Goal: Task Accomplishment & Management: Use online tool/utility

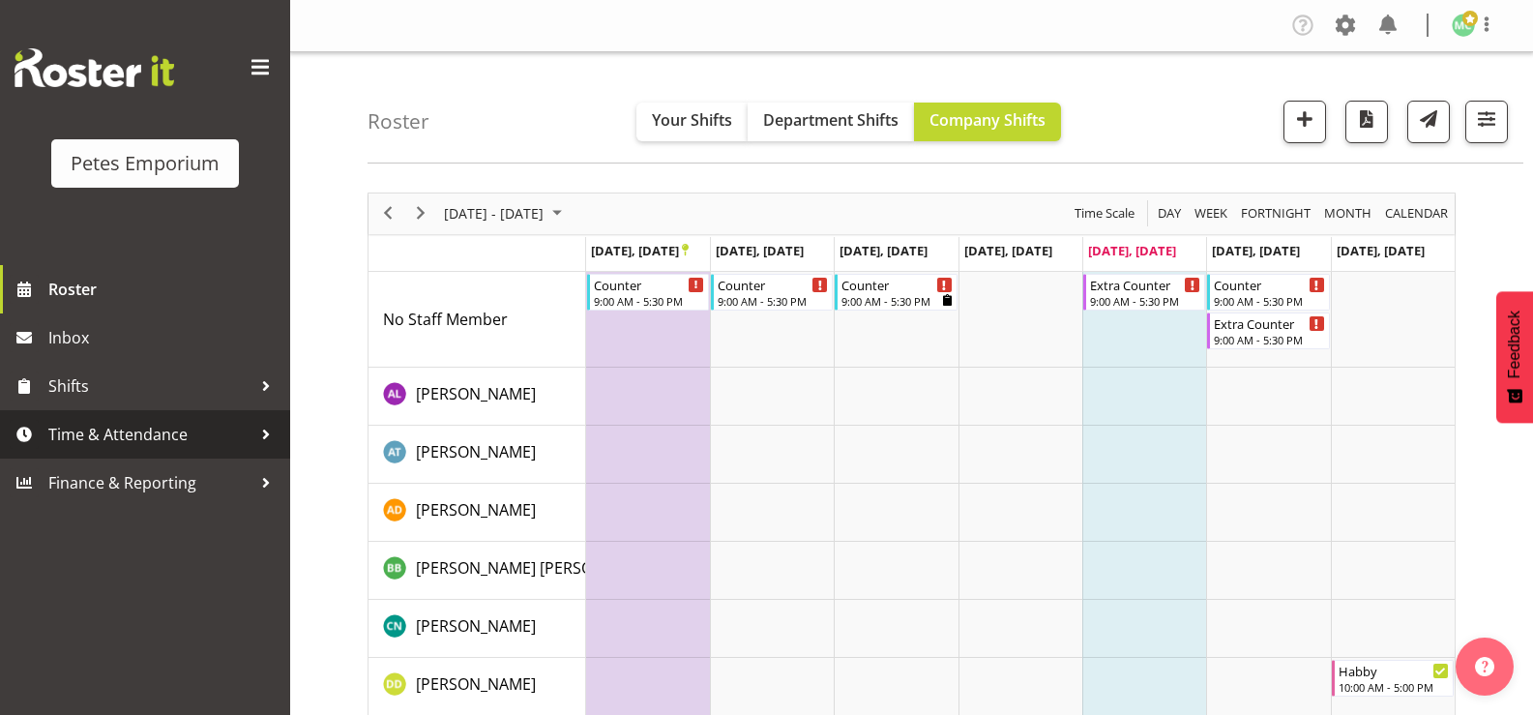
click at [225, 430] on span "Time & Attendance" at bounding box center [149, 434] width 203 height 29
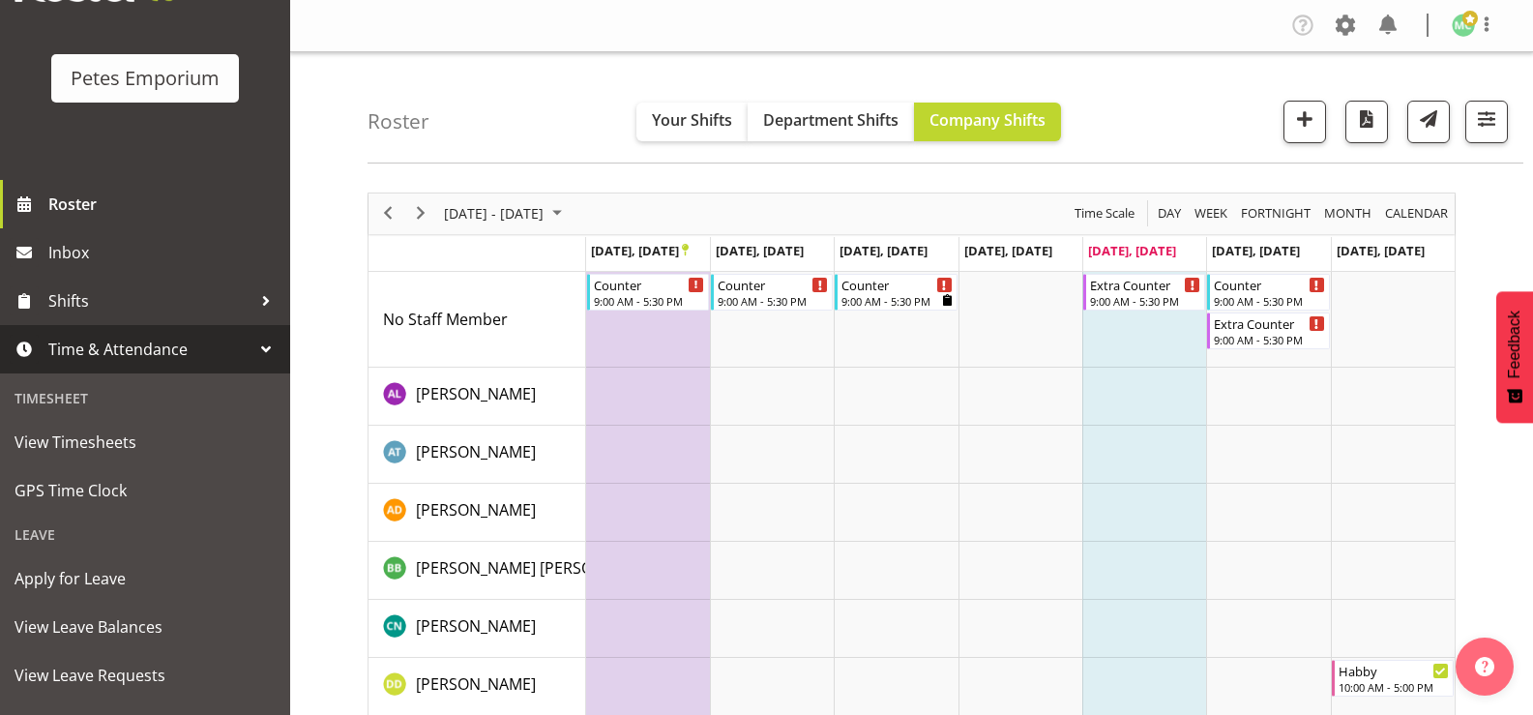
scroll to position [171, 0]
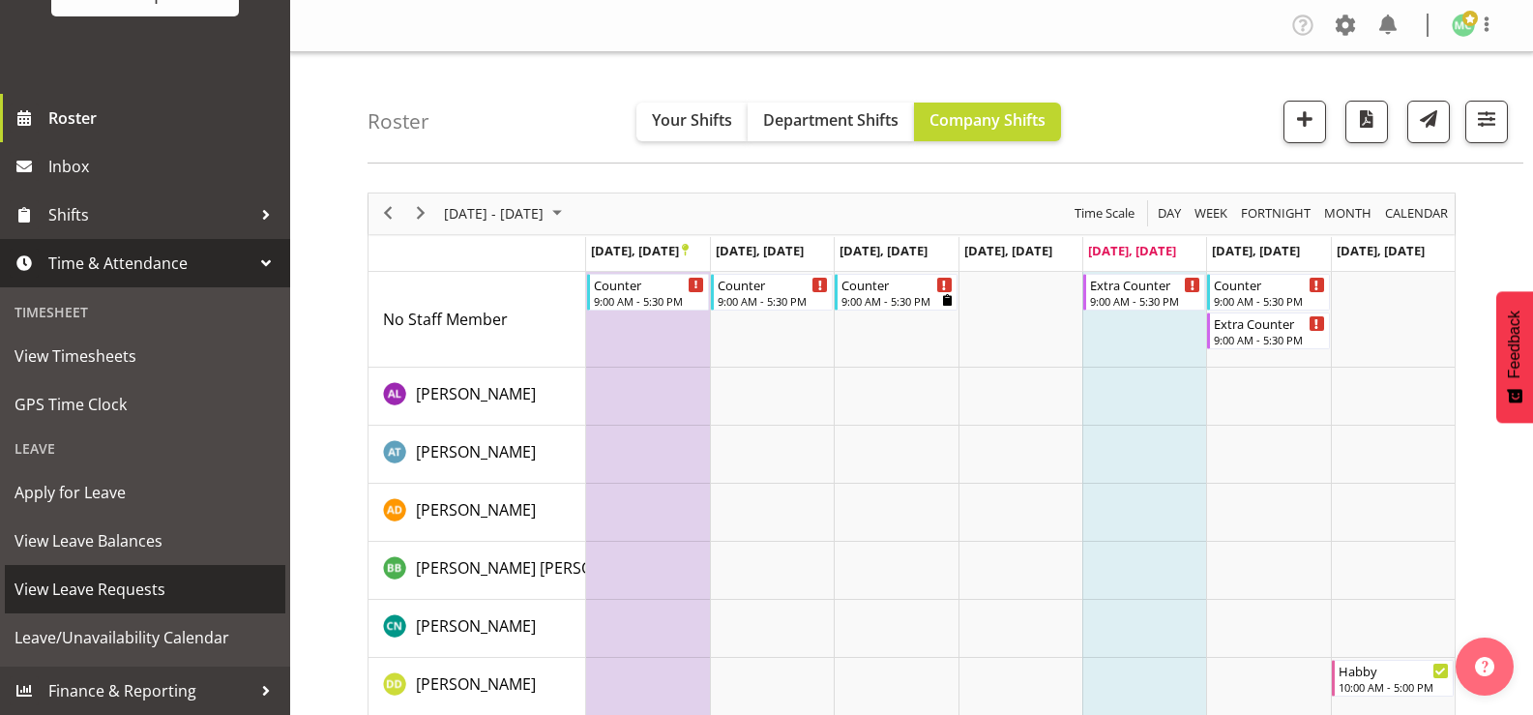
click at [227, 596] on span "View Leave Requests" at bounding box center [145, 588] width 261 height 29
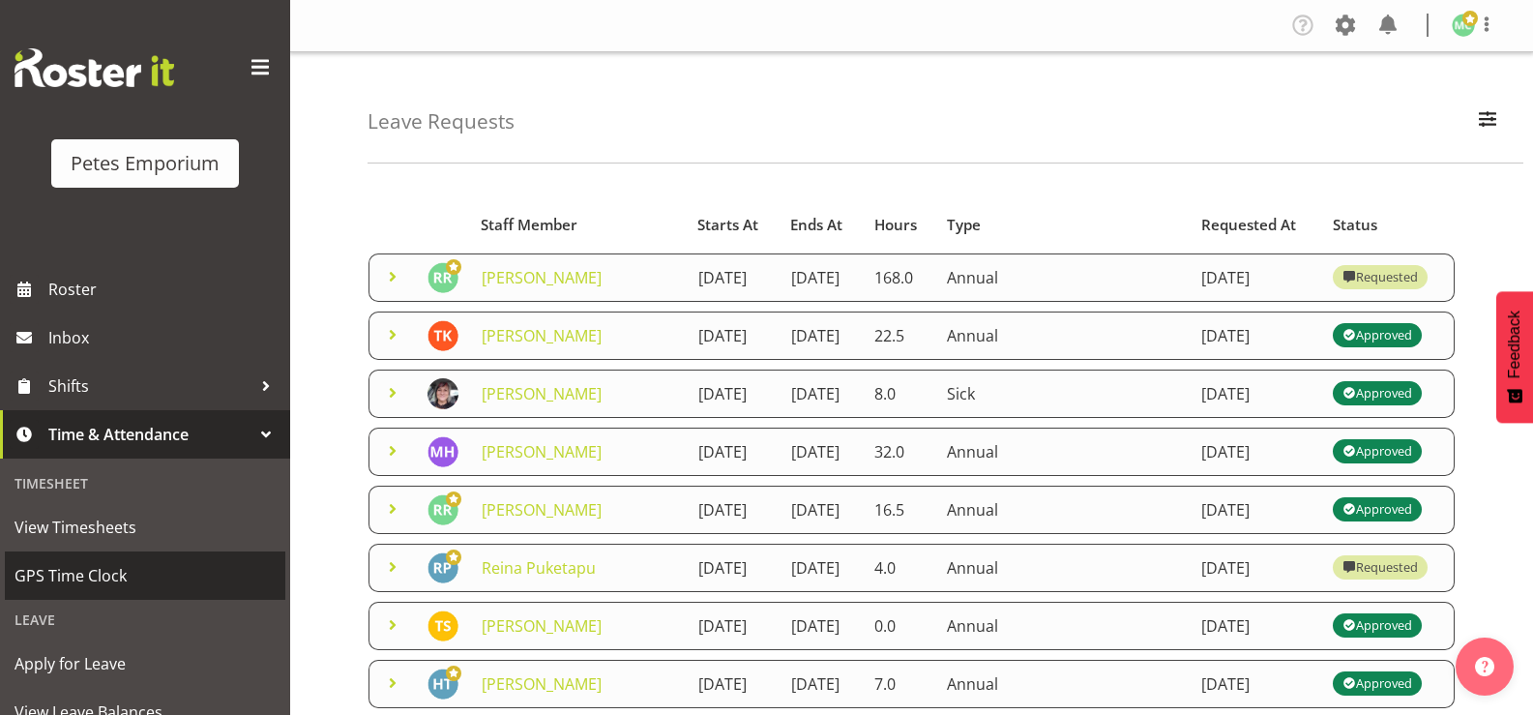
click at [212, 563] on span "GPS Time Clock" at bounding box center [145, 575] width 261 height 29
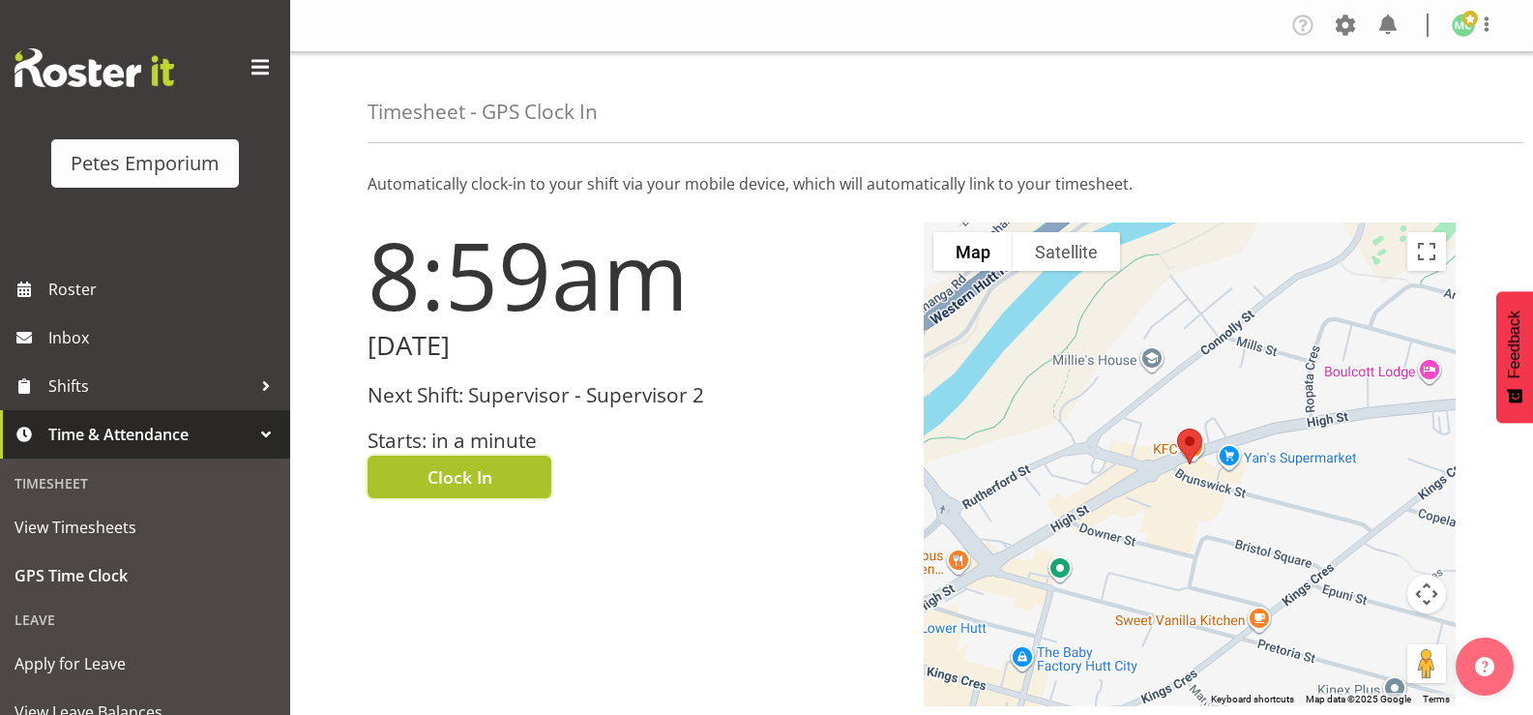
click at [511, 478] on button "Clock In" at bounding box center [459, 476] width 184 height 43
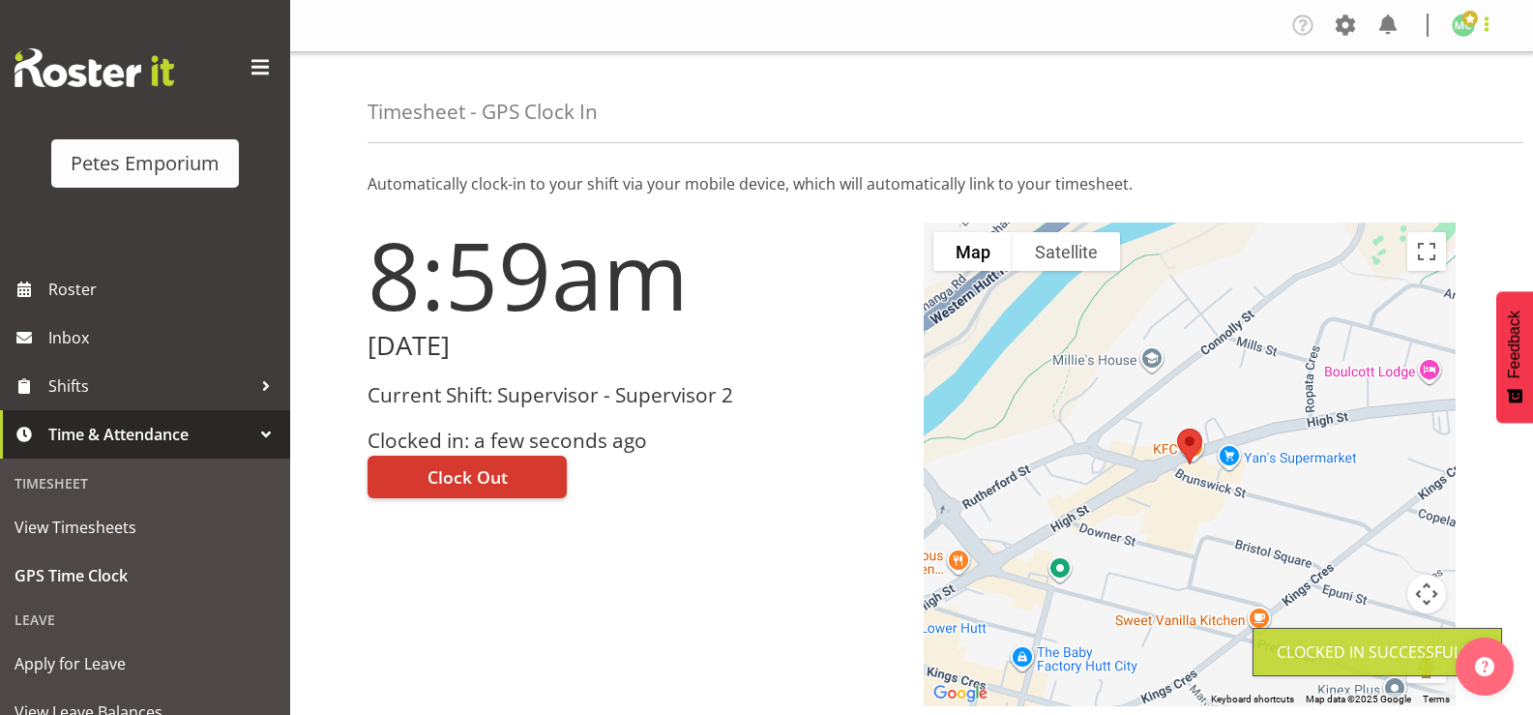
click at [1495, 30] on span at bounding box center [1486, 24] width 23 height 23
click at [1414, 96] on link "Log Out" at bounding box center [1405, 101] width 186 height 35
